Goal: Find contact information: Find contact information

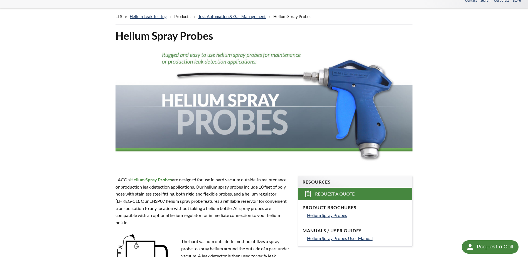
scroll to position [56, 0]
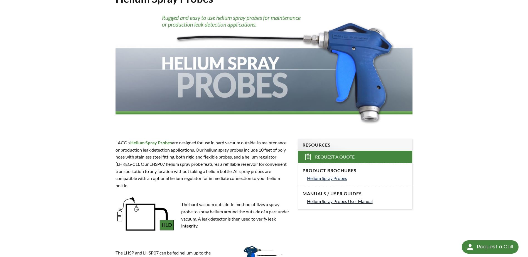
click at [340, 201] on span "Helium Spray Probes User Manual" at bounding box center [340, 201] width 66 height 5
select select "Language Translate Widget"
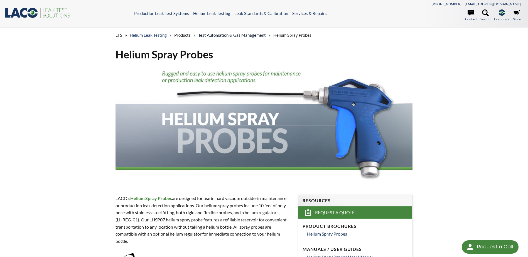
click at [230, 34] on link "Test Automation & Gas Management" at bounding box center [232, 35] width 68 height 5
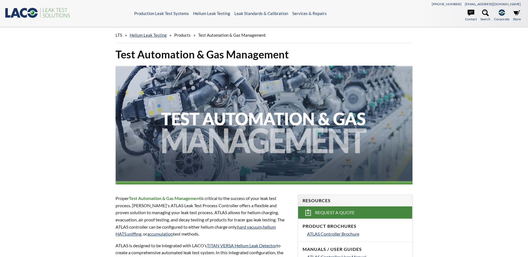
select select "Language Translate Widget"
click at [157, 35] on link "Helium Leak Testing" at bounding box center [148, 35] width 37 height 5
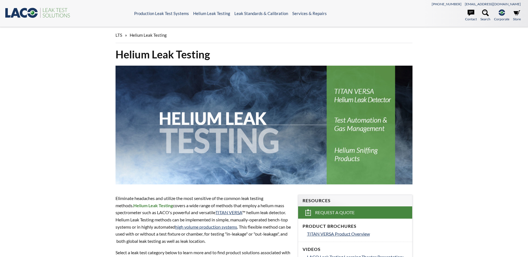
select select "Language Translate Widget"
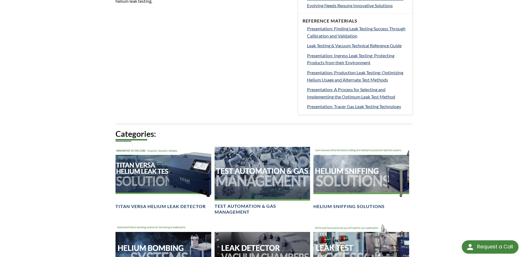
scroll to position [334, 0]
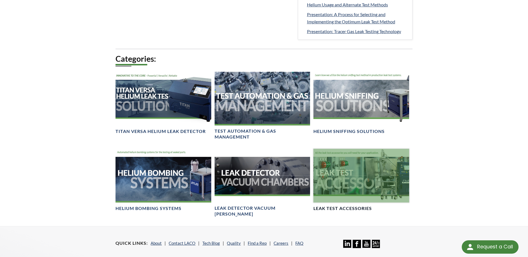
click at [369, 169] on div at bounding box center [362, 176] width 96 height 54
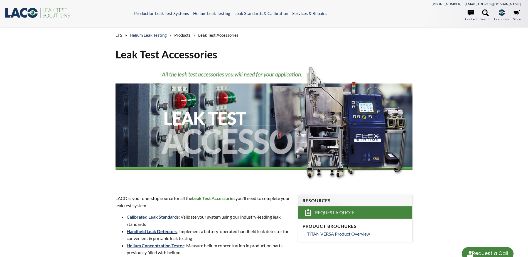
select select "Language Translate Widget"
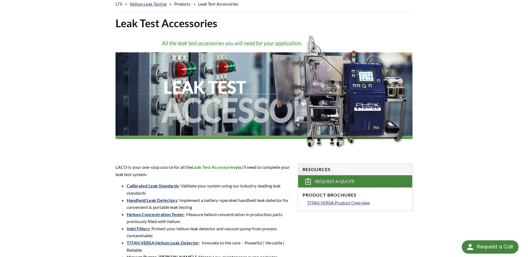
scroll to position [84, 0]
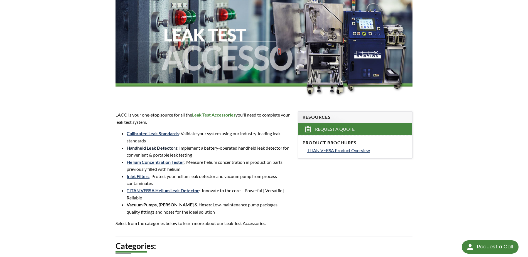
click at [169, 146] on link "Handheld Leak Detectors" at bounding box center [152, 147] width 51 height 5
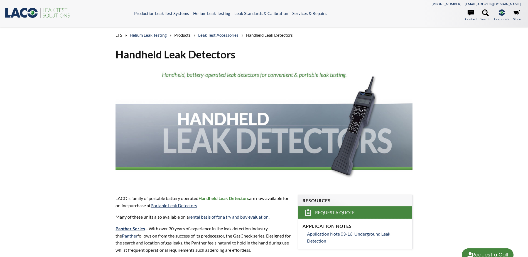
select select "Language Translate Widget"
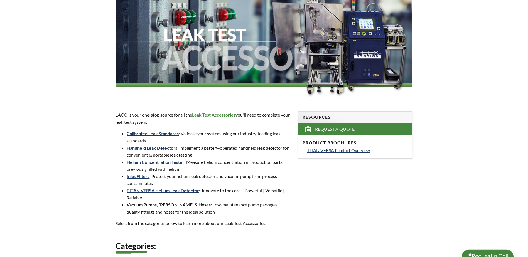
scroll to position [102, 0]
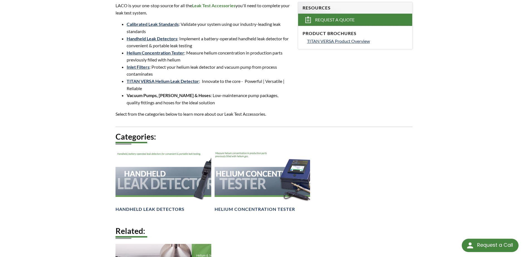
select select "Language Translate Widget"
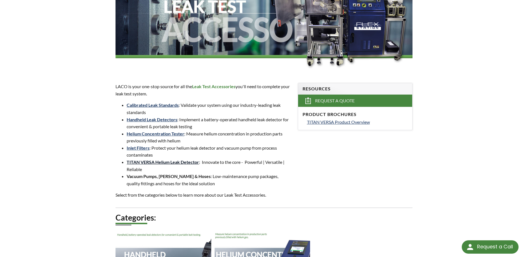
scroll to position [111, 0]
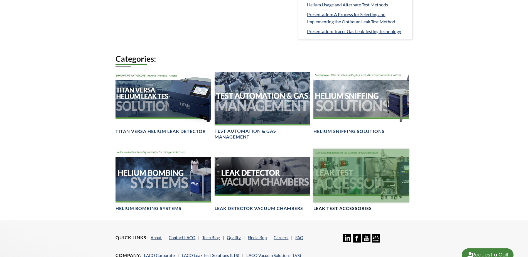
select select "Language Translate Widget"
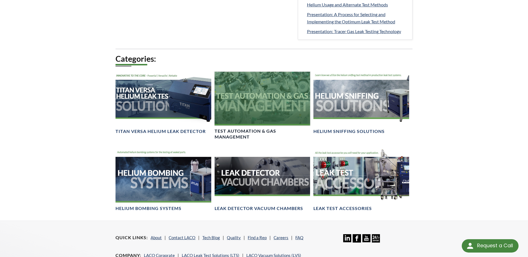
click at [269, 94] on div at bounding box center [263, 99] width 96 height 54
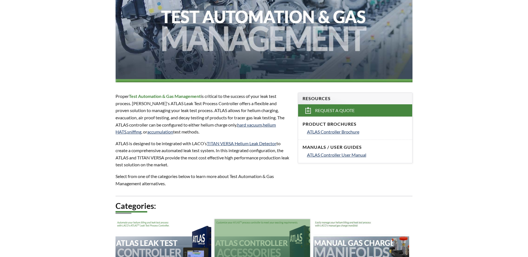
select select "Language Translate Widget"
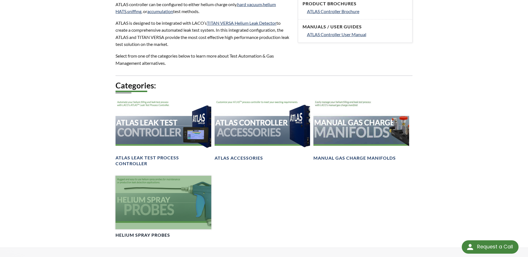
click at [197, 205] on div at bounding box center [164, 203] width 96 height 54
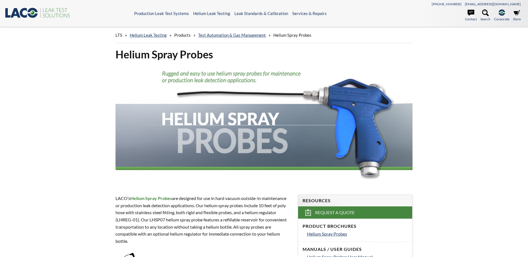
select select "Language Translate Widget"
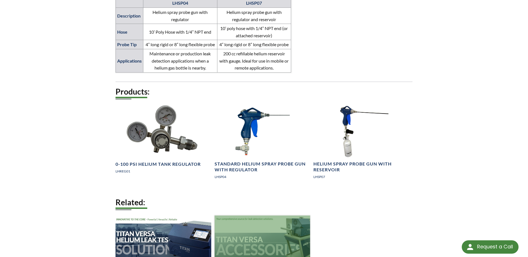
scroll to position [474, 0]
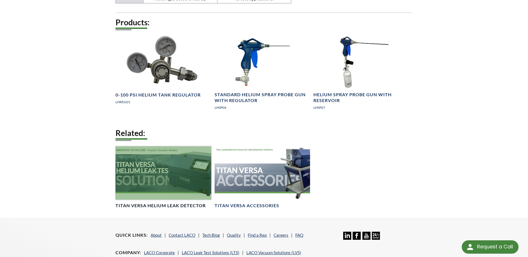
click at [171, 174] on div at bounding box center [164, 174] width 96 height 54
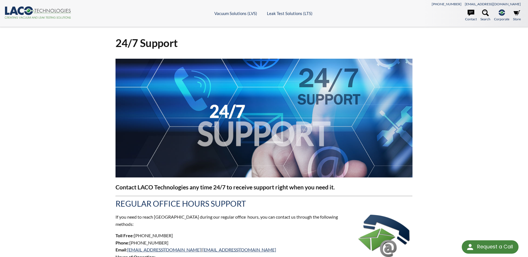
click at [31, 18] on icon ".cls-1{fill:#193661;}.cls-2{fill:#58595b;}.cls-3{fill:url(#radial-gradient);}.c…" at bounding box center [37, 12] width 67 height 12
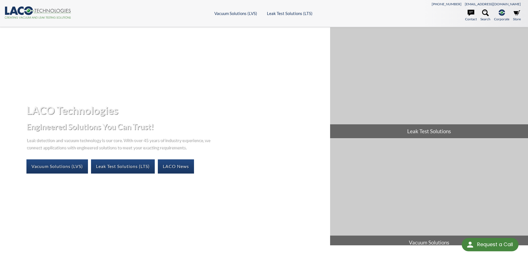
select select "Language Translate Widget"
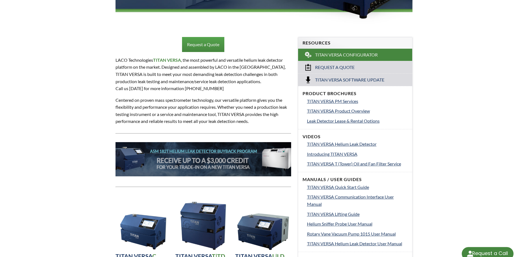
select select "Language Translate Widget"
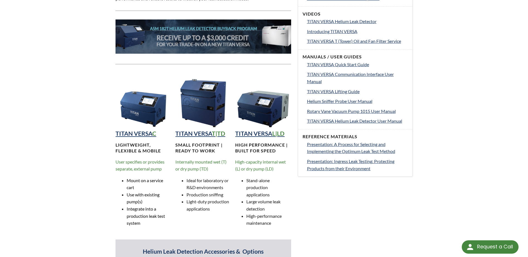
scroll to position [279, 0]
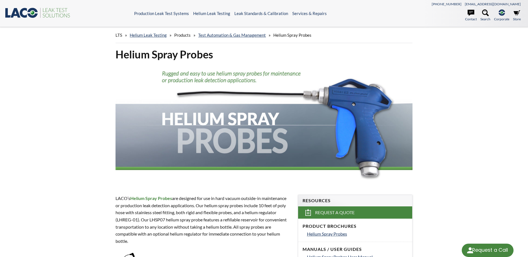
scroll to position [474, 0]
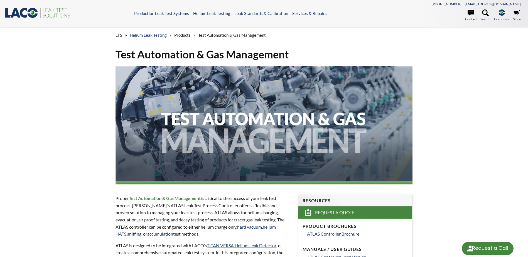
scroll to position [222, 0]
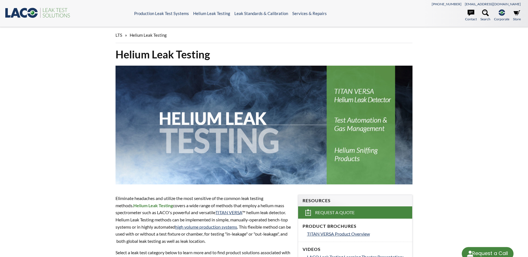
scroll to position [334, 0]
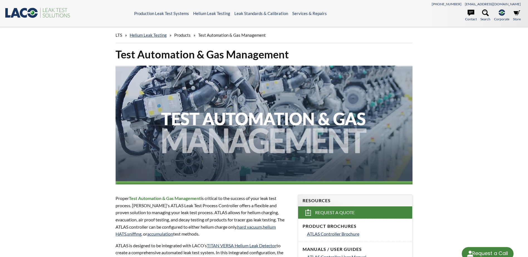
select select "Language Translate Widget"
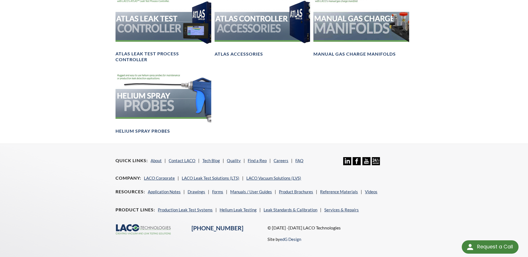
scroll to position [342, 0]
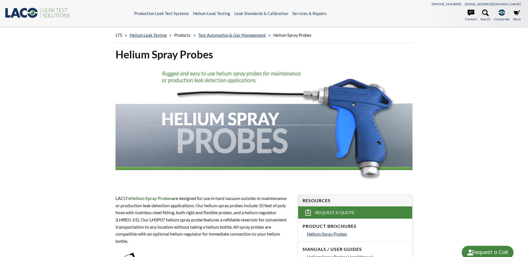
select select "Language Translate Widget"
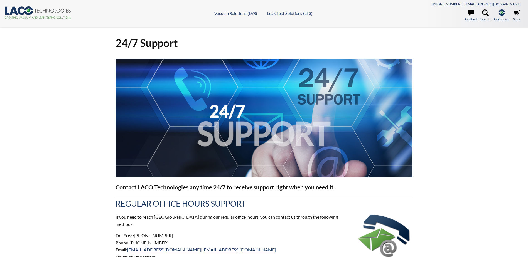
select select "Language Translate Widget"
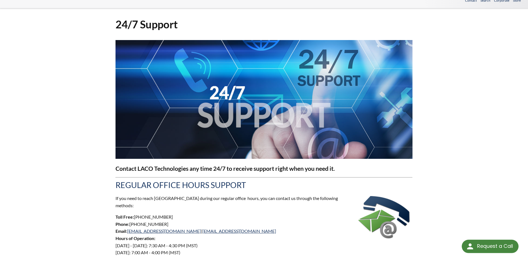
scroll to position [111, 0]
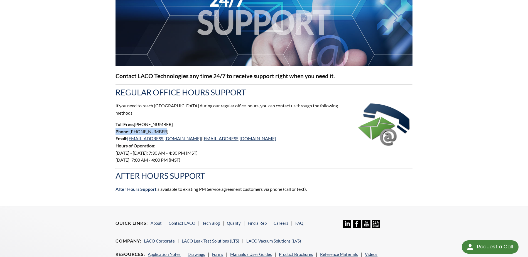
drag, startPoint x: 164, startPoint y: 125, endPoint x: 116, endPoint y: 126, distance: 48.2
click at [116, 126] on p "Toll Free: 800-465-1004 Phone: 801-486-1004 Email : info@lacotech.com | sales@l…" at bounding box center [264, 142] width 297 height 43
copy p "Phone: 801-486-1004"
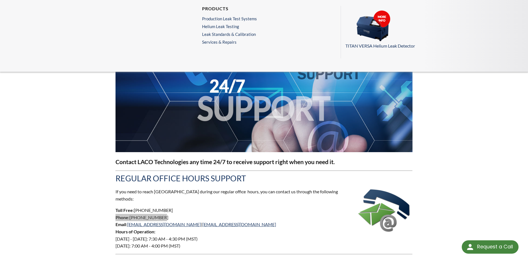
scroll to position [0, 0]
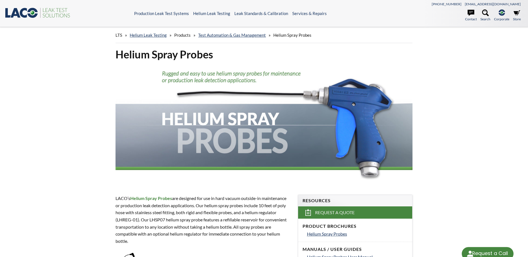
scroll to position [133, 0]
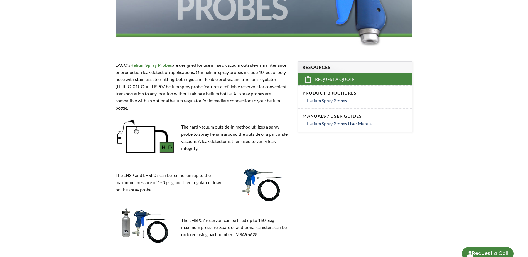
select select "Language Translate Widget"
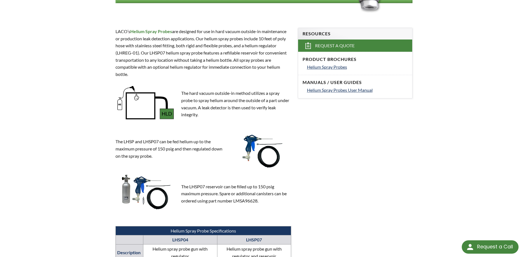
scroll to position [0, 0]
